Goal: Transaction & Acquisition: Purchase product/service

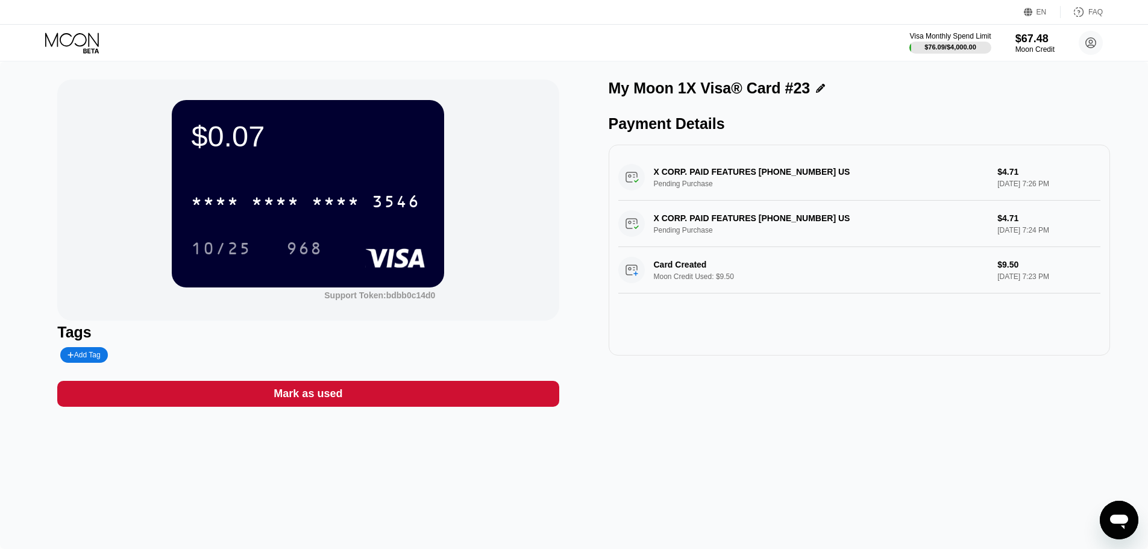
click at [77, 37] on icon at bounding box center [73, 43] width 56 height 21
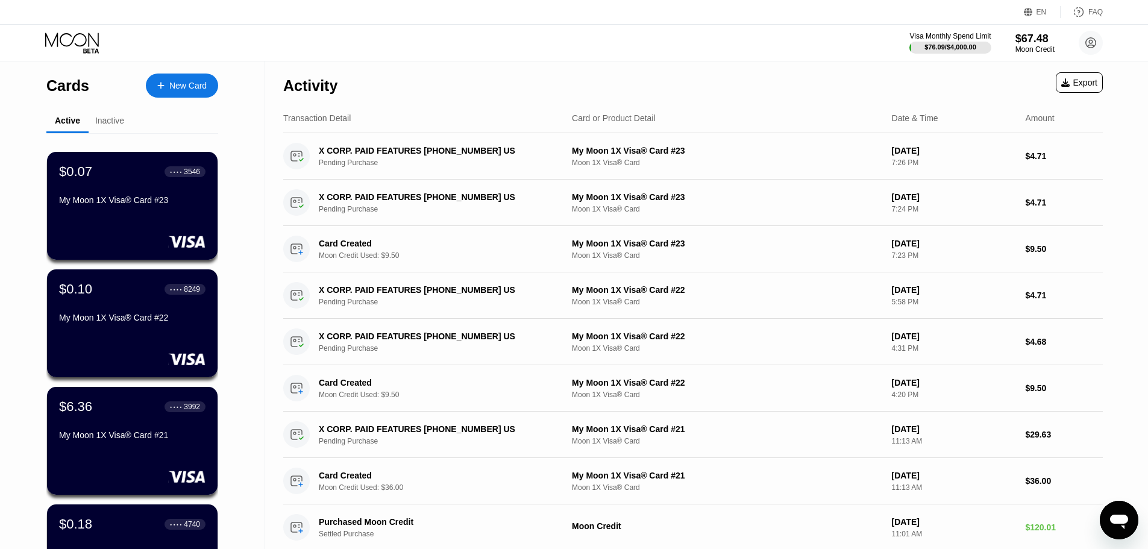
click at [178, 89] on div "New Card" at bounding box center [187, 86] width 37 height 10
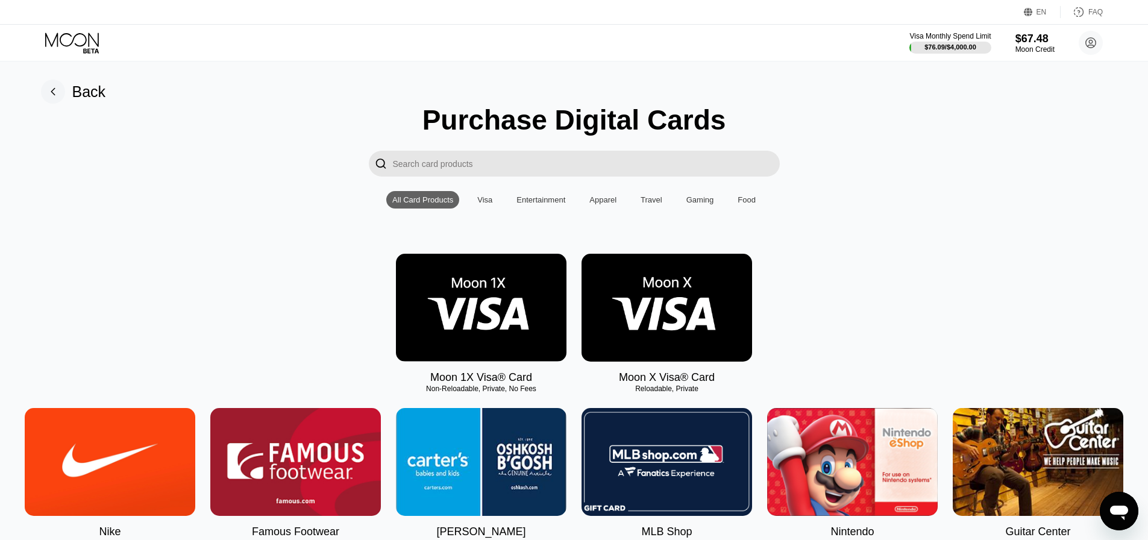
click at [480, 315] on img at bounding box center [481, 308] width 171 height 108
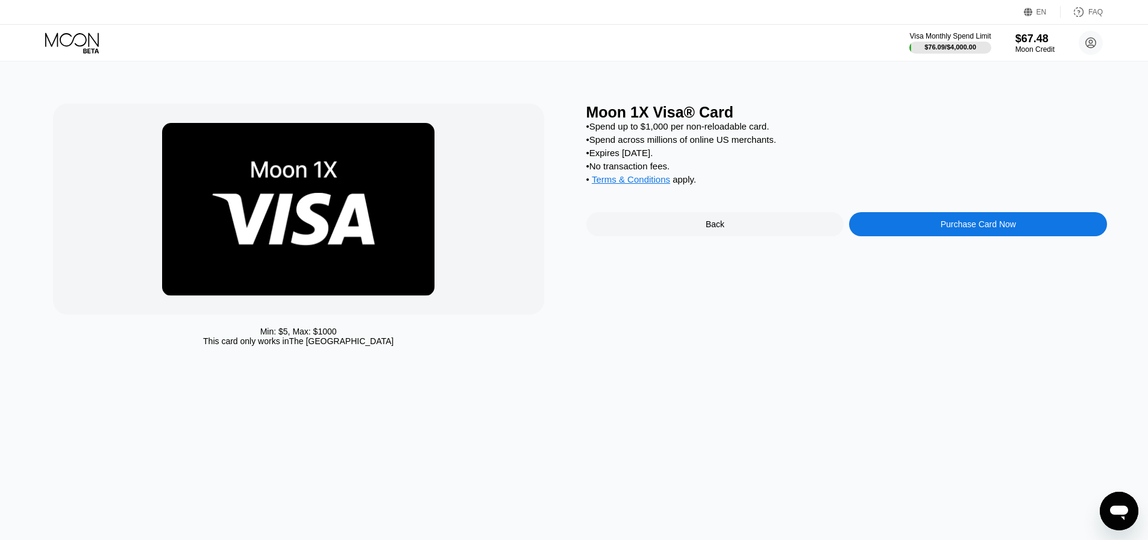
click at [893, 236] on div "Purchase Card Now" at bounding box center [978, 224] width 258 height 24
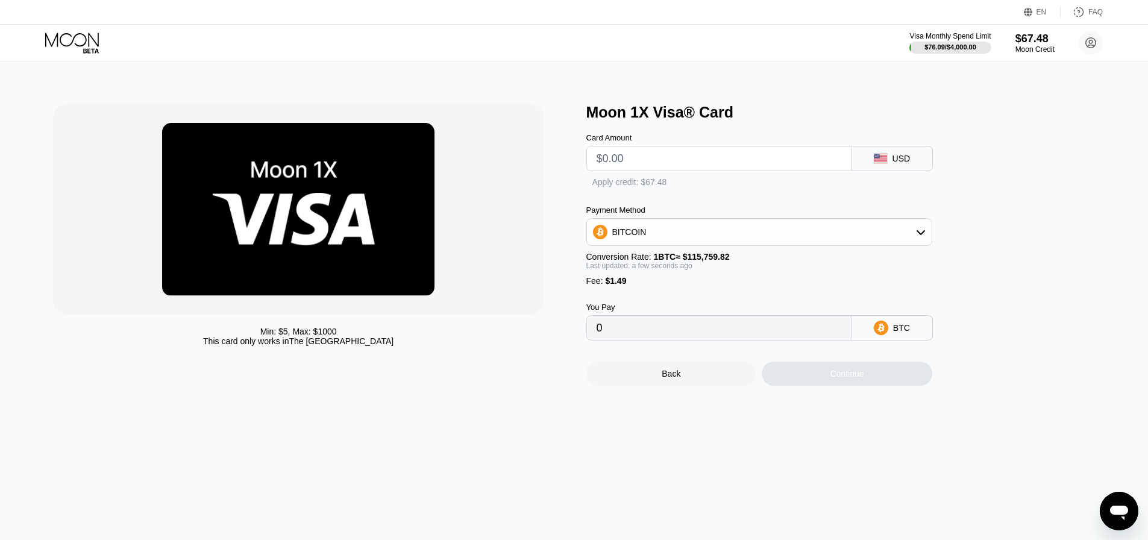
click at [648, 163] on input "text" at bounding box center [719, 158] width 245 height 24
type input "$9"
type input "0.00009062"
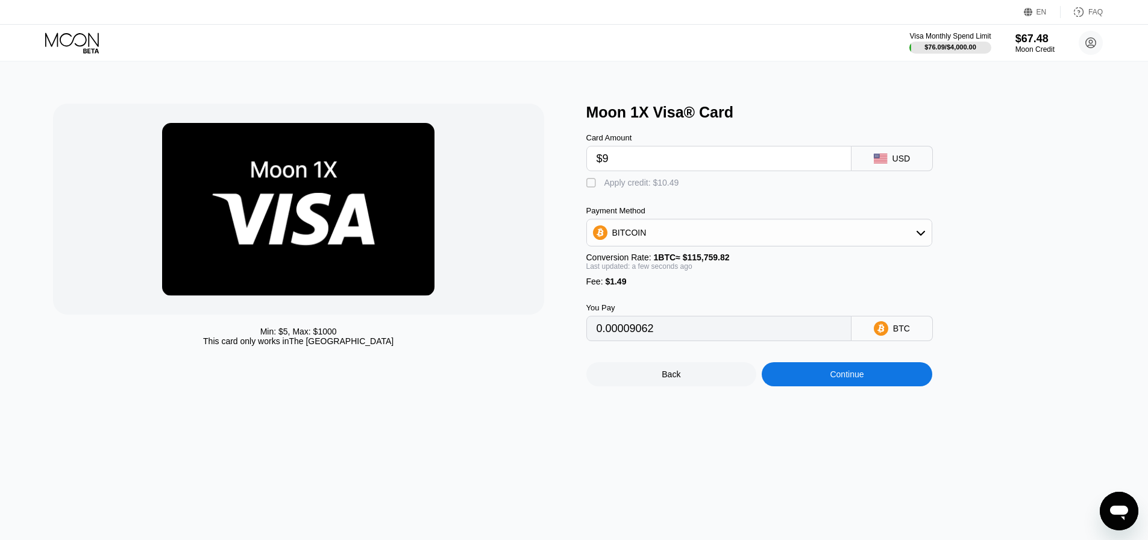
type input "$95"
type input "0.00083354"
type input "$9"
type input "0.00009062"
type input "$9.5"
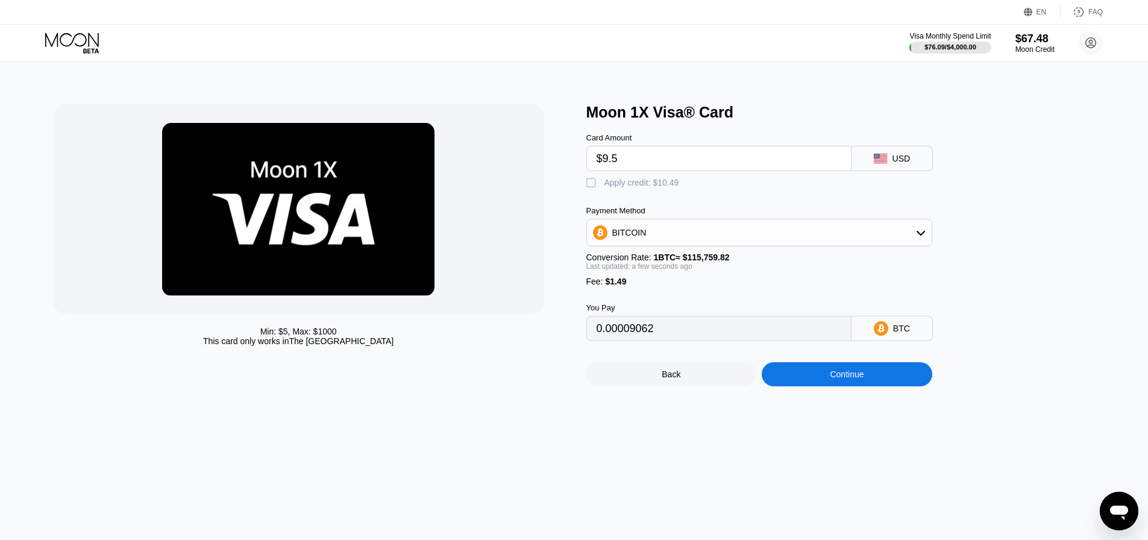
type input "0.00009494"
type input "$9.5"
click at [611, 187] on div "Apply credit: $10.99" at bounding box center [641, 183] width 75 height 10
type input "0"
click at [827, 381] on div "Continue" at bounding box center [847, 374] width 171 height 24
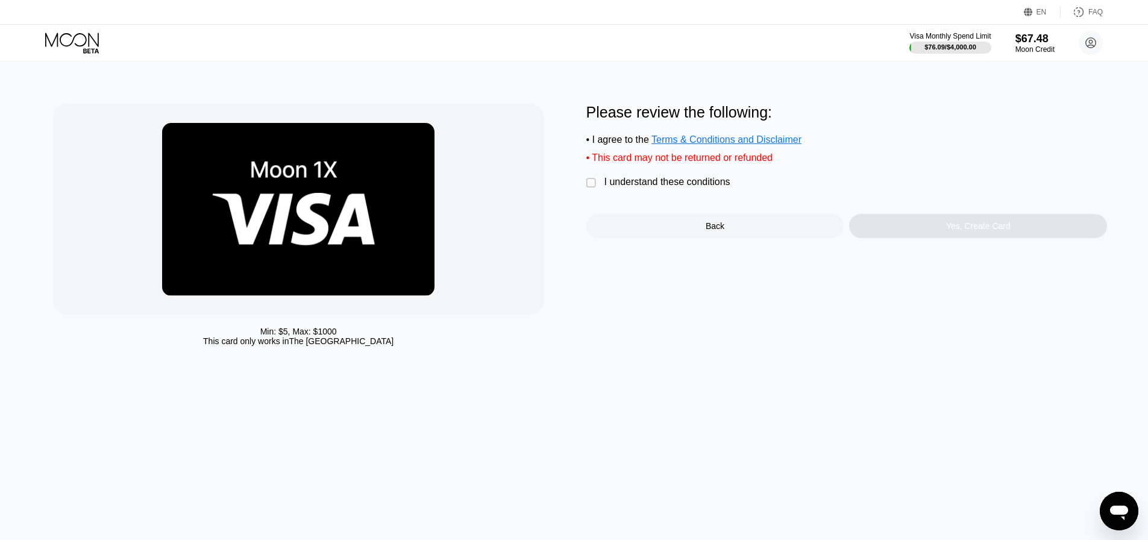
click at [632, 183] on div "I understand these conditions" at bounding box center [667, 182] width 126 height 11
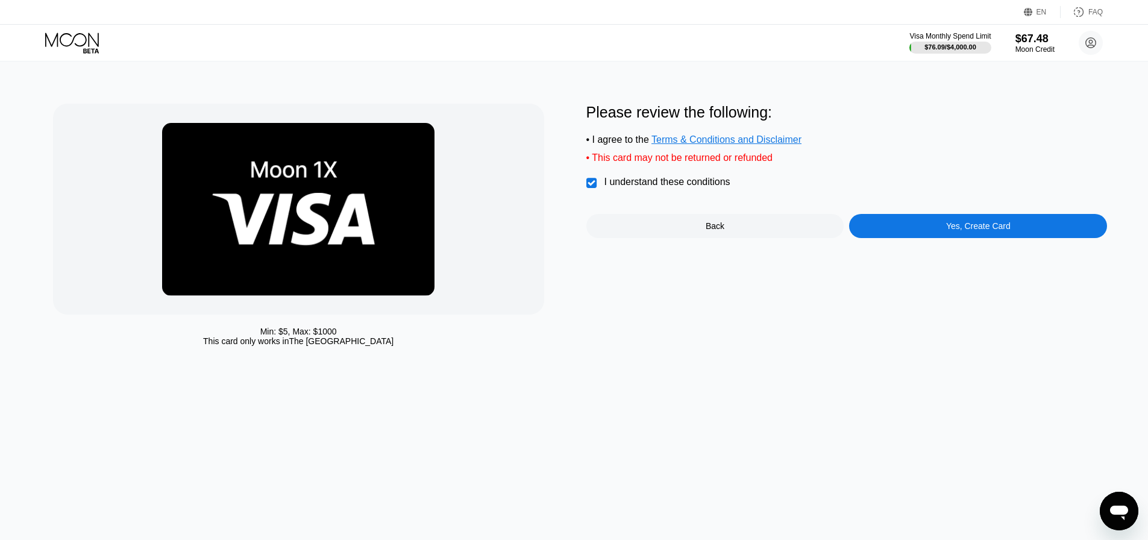
click at [893, 234] on div "Yes, Create Card" at bounding box center [978, 226] width 258 height 24
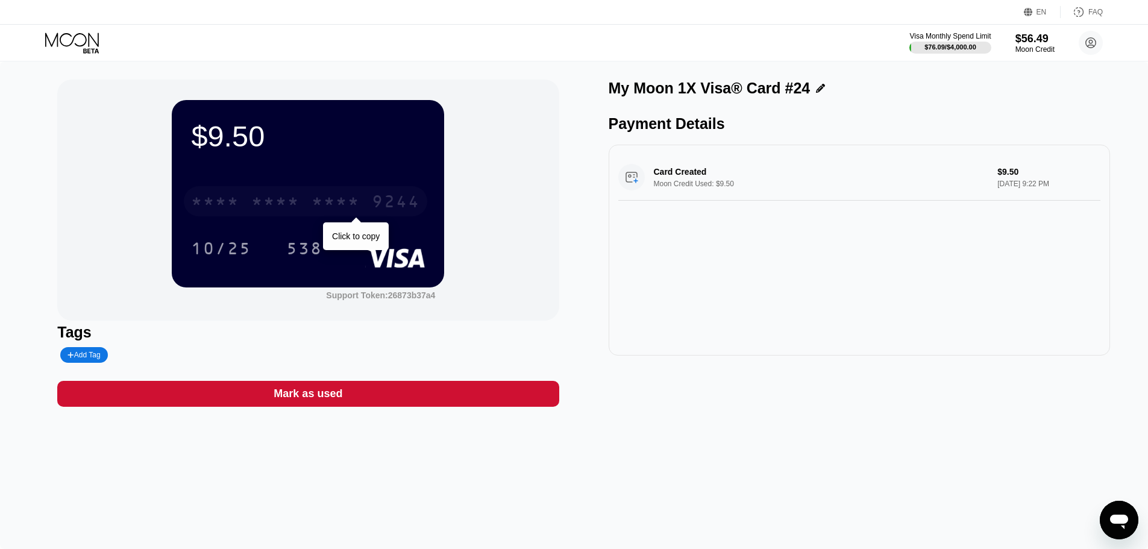
click at [319, 213] on div "* * * *" at bounding box center [336, 202] width 48 height 19
